Goal: Task Accomplishment & Management: Manage account settings

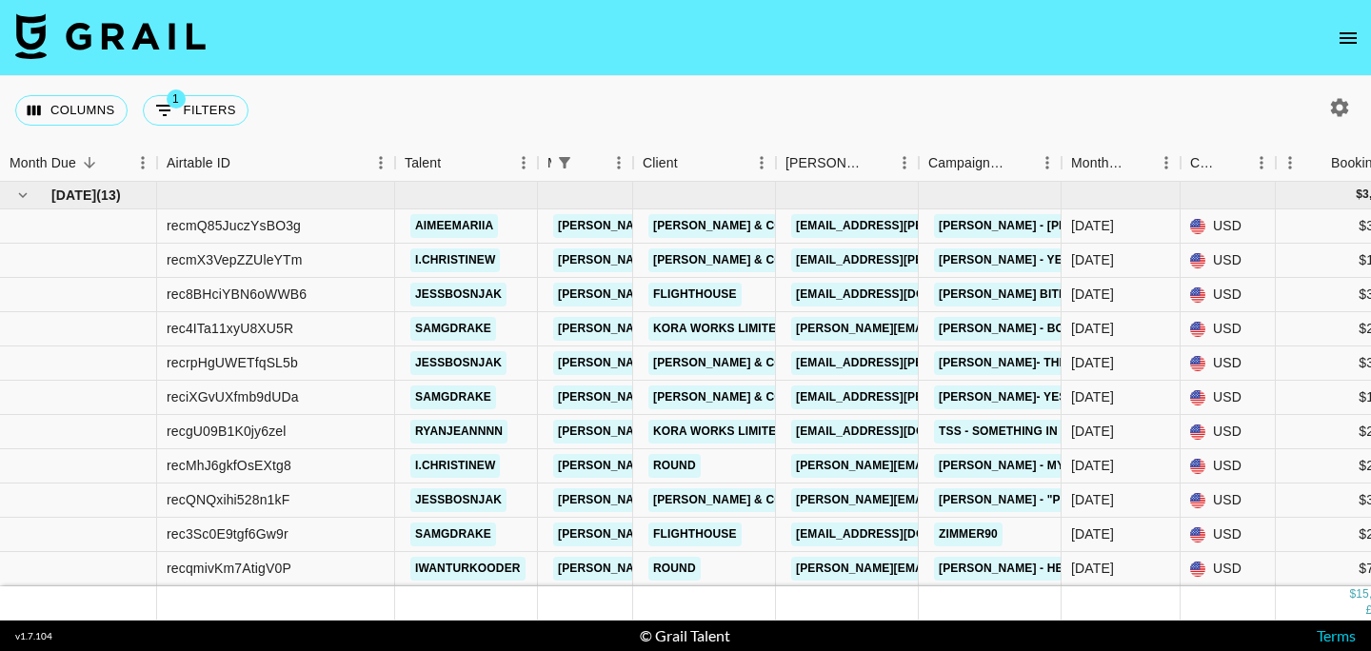
click at [1351, 39] on icon "open drawer" at bounding box center [1347, 38] width 23 height 23
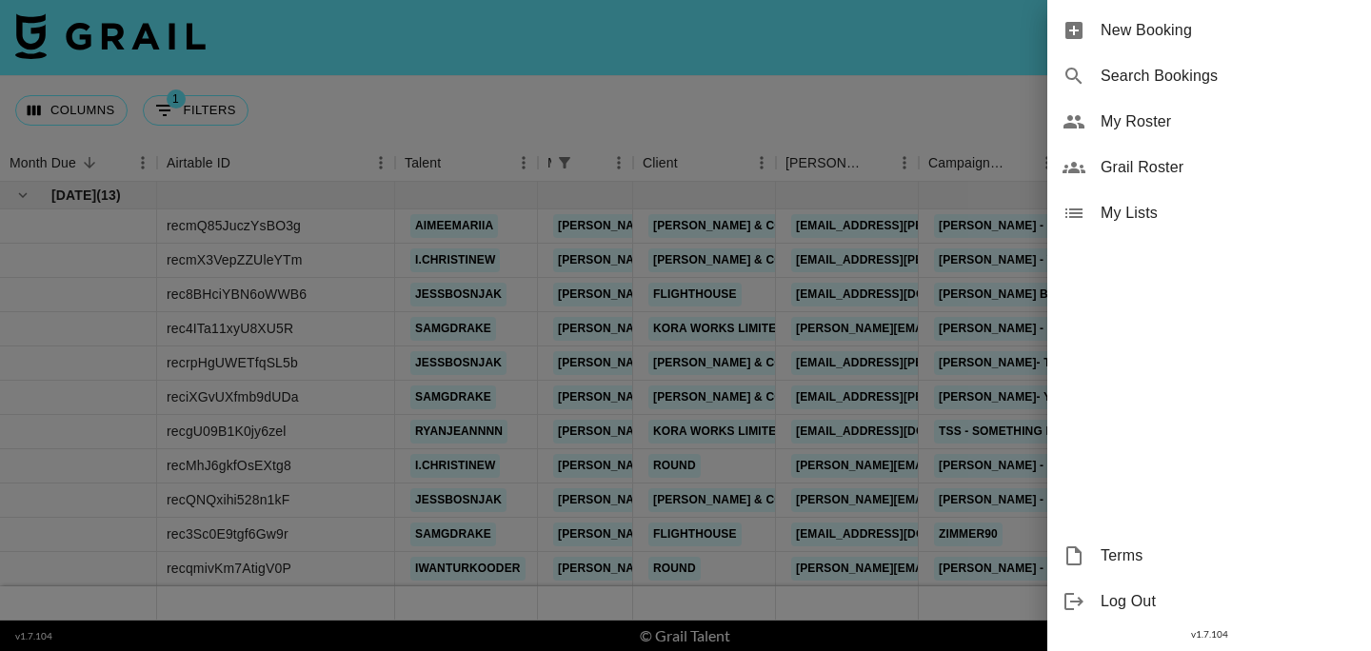
click at [1126, 133] on div "My Roster" at bounding box center [1209, 122] width 324 height 46
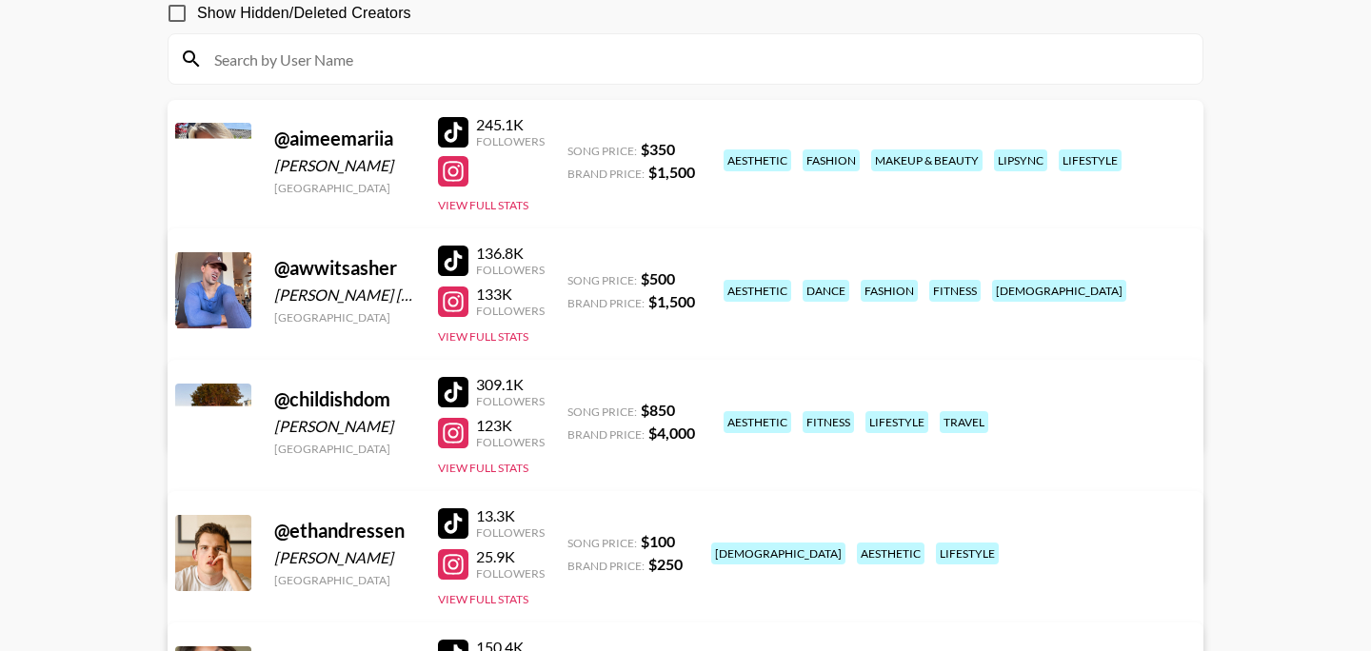
scroll to position [207, 0]
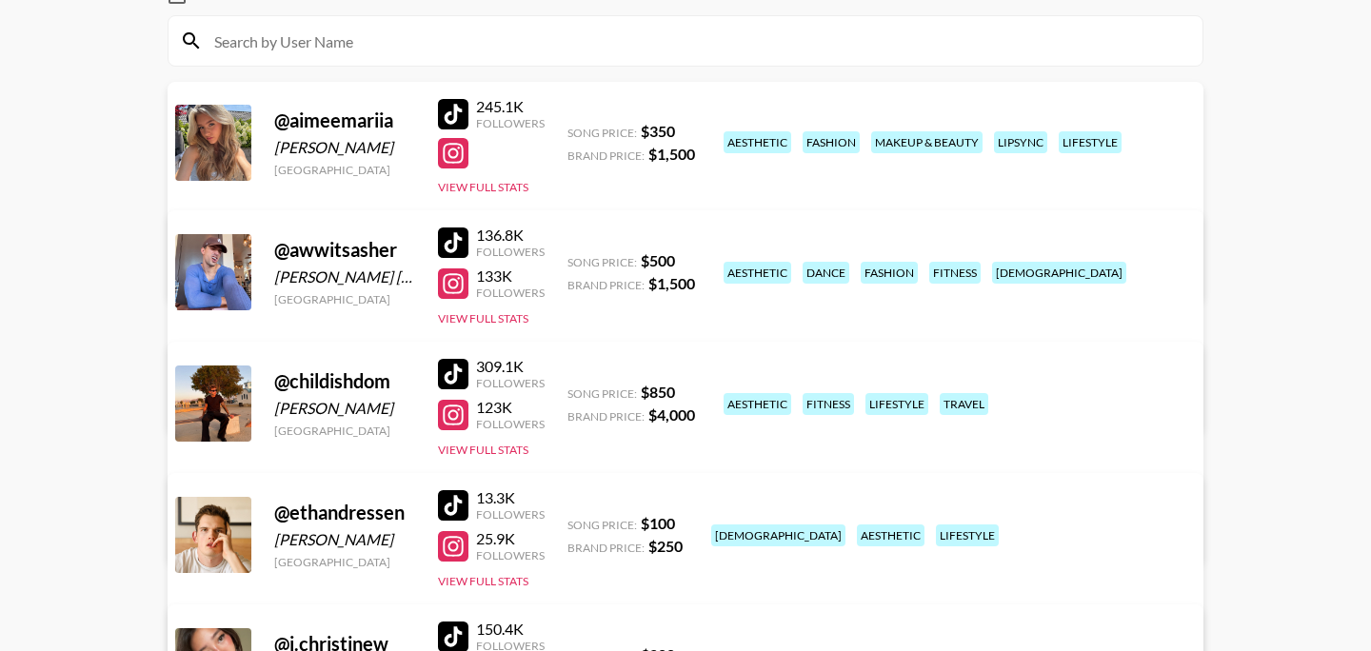
click at [334, 387] on div "@ childishdom" at bounding box center [344, 381] width 141 height 24
click at [488, 451] on button "View Full Stats" at bounding box center [483, 450] width 90 height 14
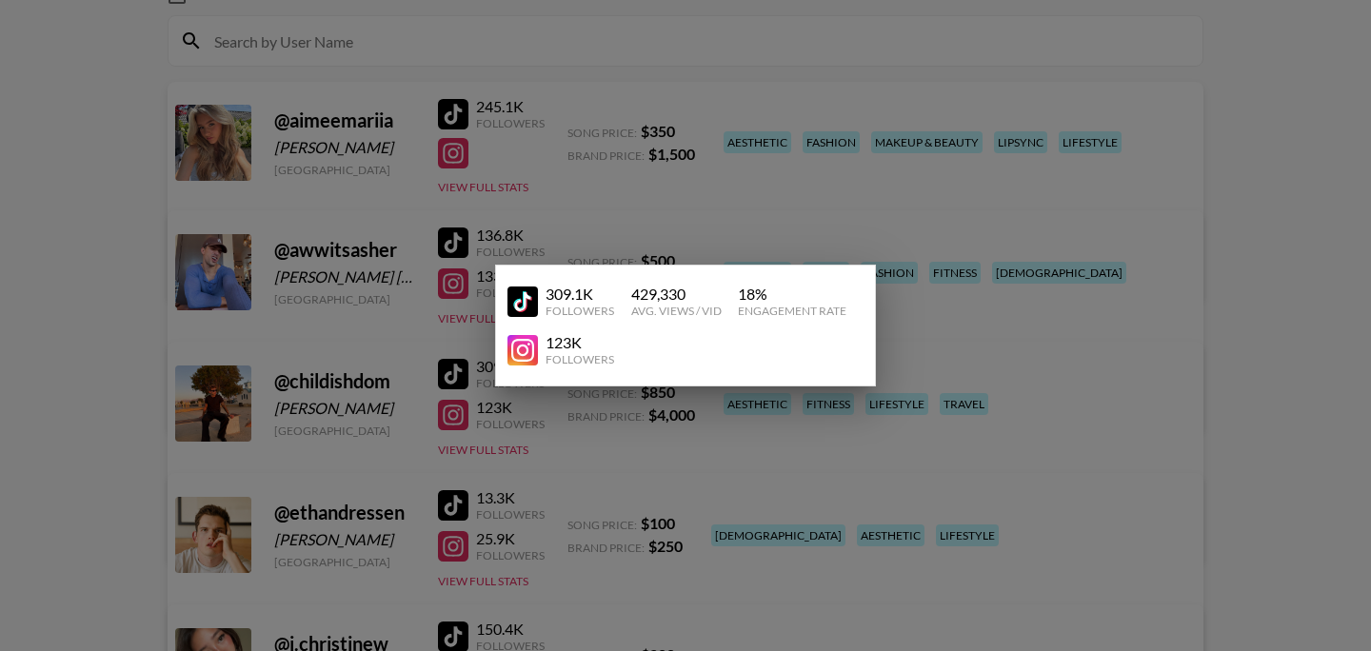
click at [699, 466] on div at bounding box center [685, 325] width 1371 height 651
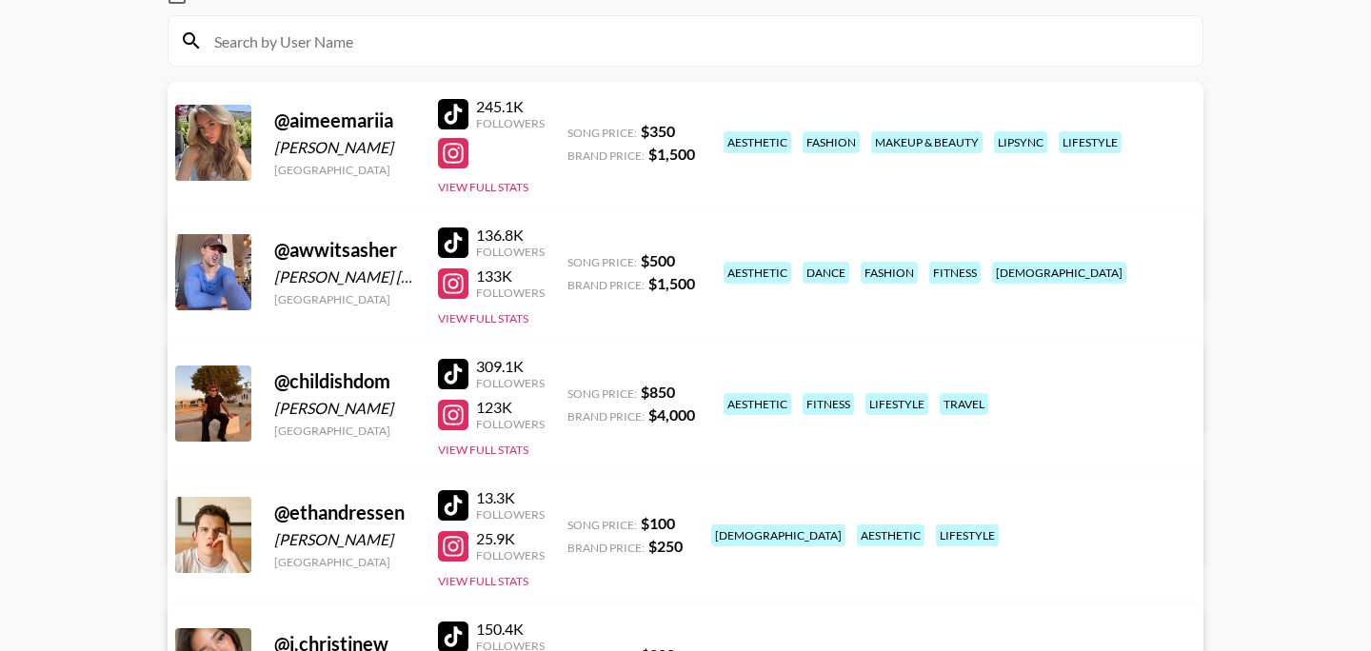
click at [573, 522] on link "View/Edit Details" at bounding box center [387, 531] width 371 height 19
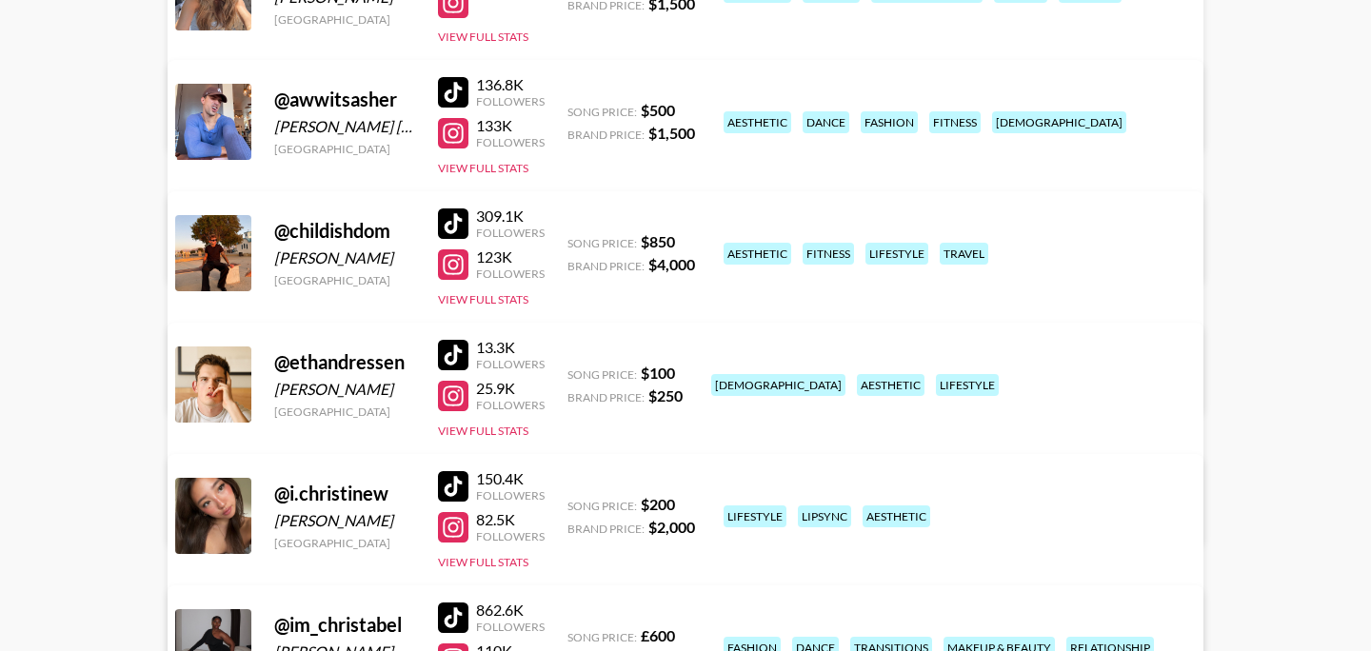
scroll to position [365, 0]
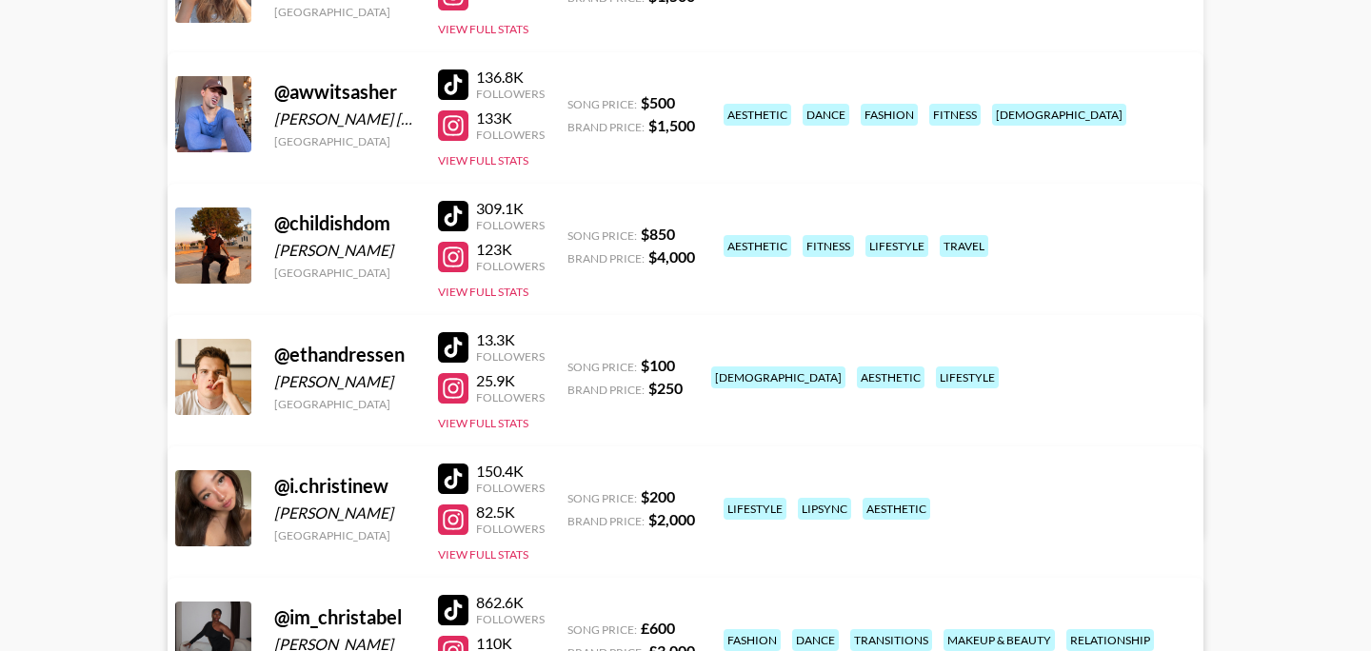
click at [459, 380] on div at bounding box center [453, 388] width 30 height 30
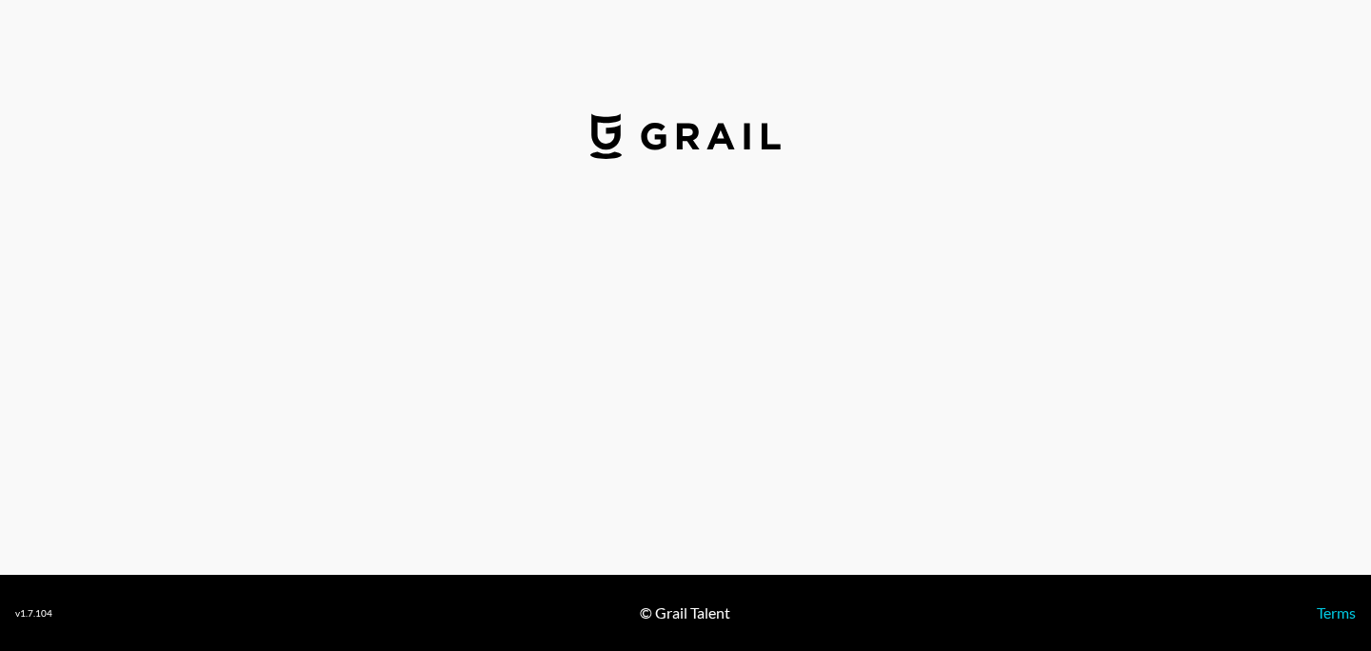
select select "USD"
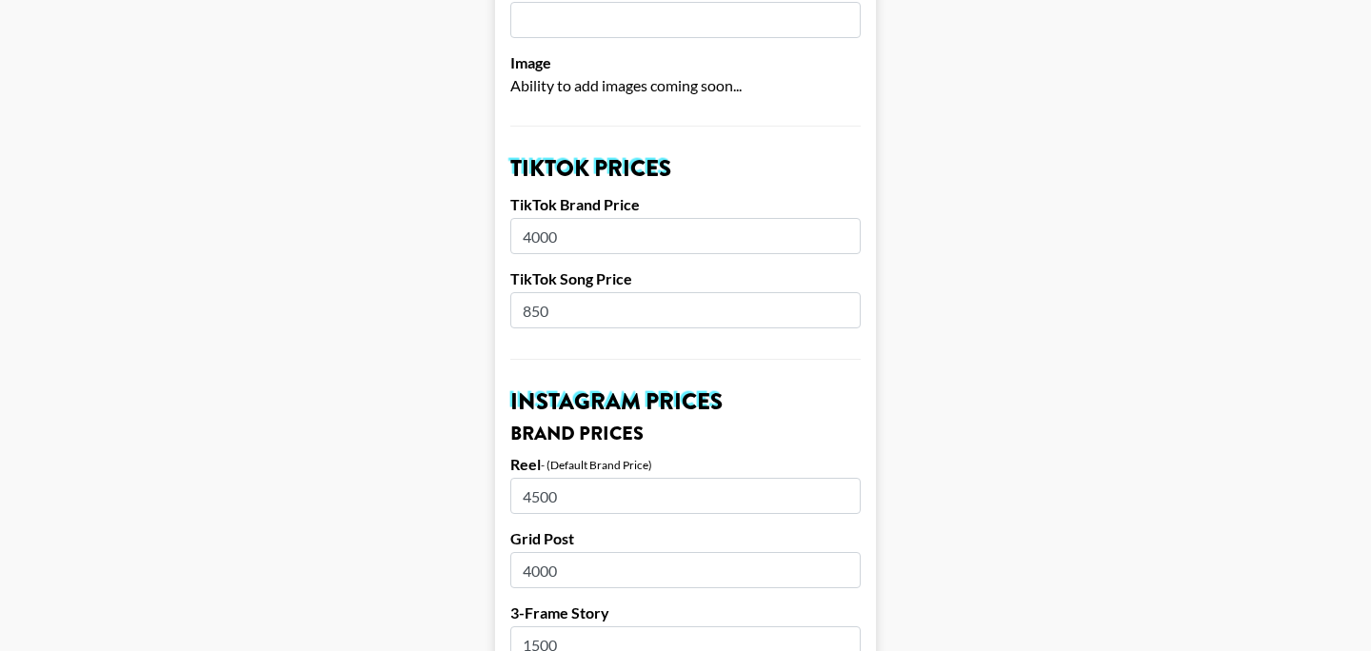
scroll to position [578, 0]
